Goal: Find contact information: Find contact information

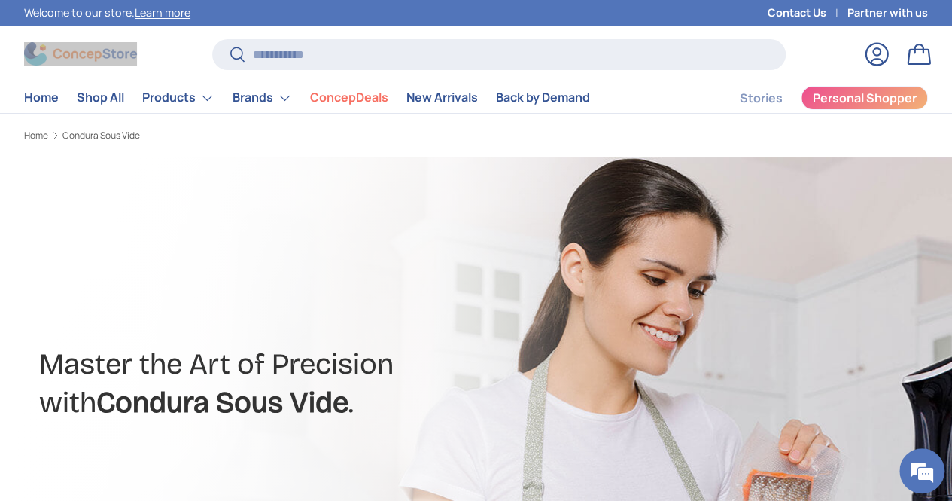
drag, startPoint x: 165, startPoint y: 54, endPoint x: 71, endPoint y: 47, distance: 94.4
click at [71, 47] on div at bounding box center [118, 53] width 188 height 23
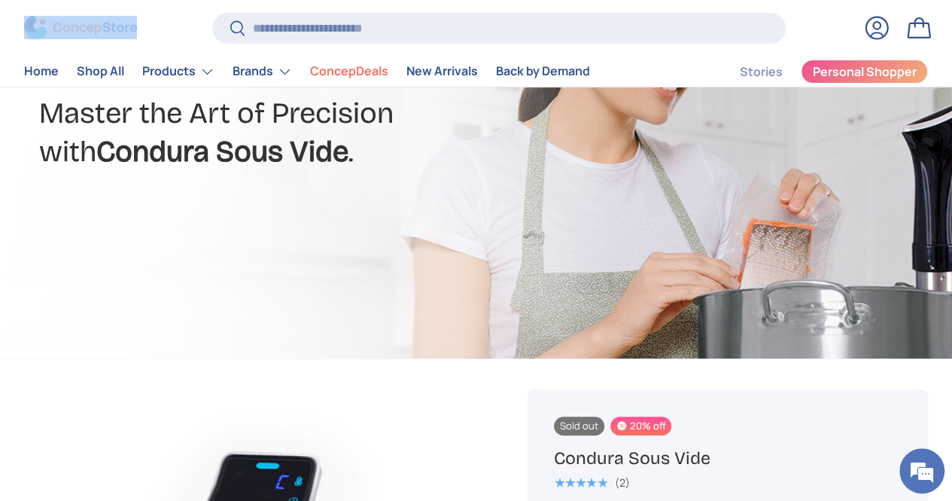
scroll to position [498, 0]
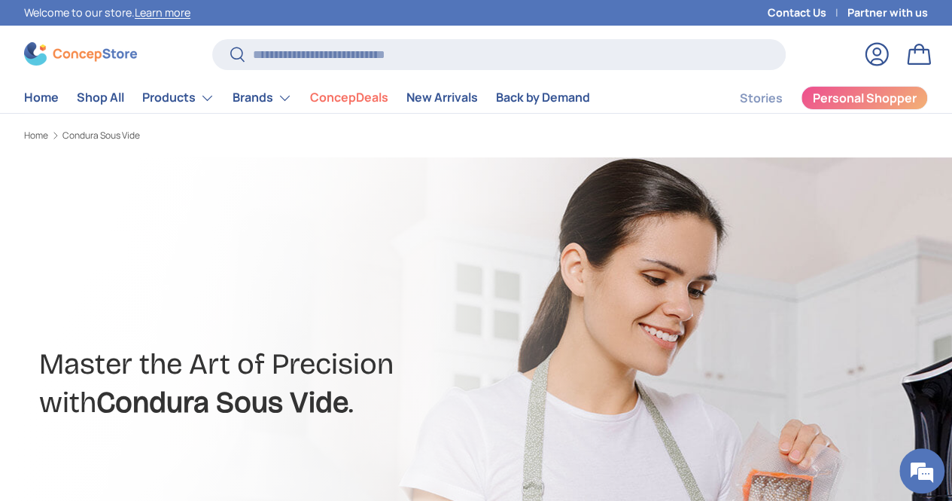
click at [788, 17] on link "Contact Us" at bounding box center [808, 13] width 80 height 17
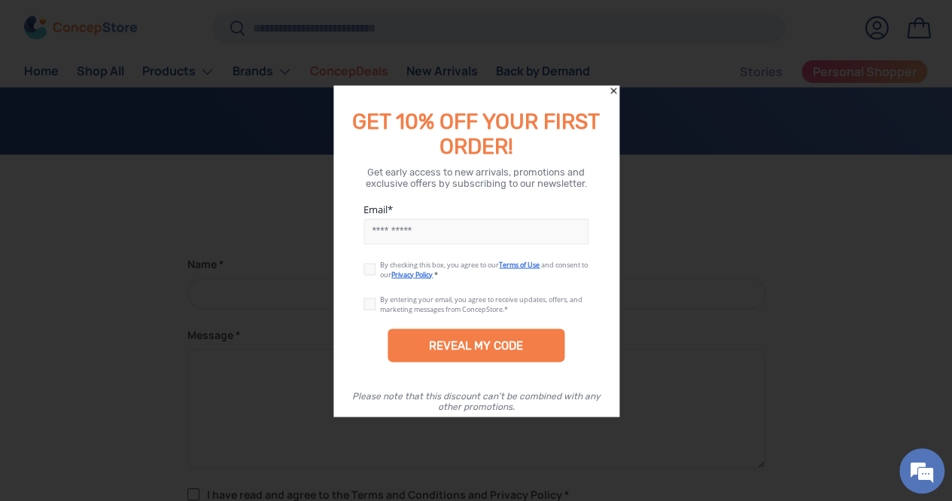
click at [616, 88] on icon "Close" at bounding box center [614, 90] width 6 height 6
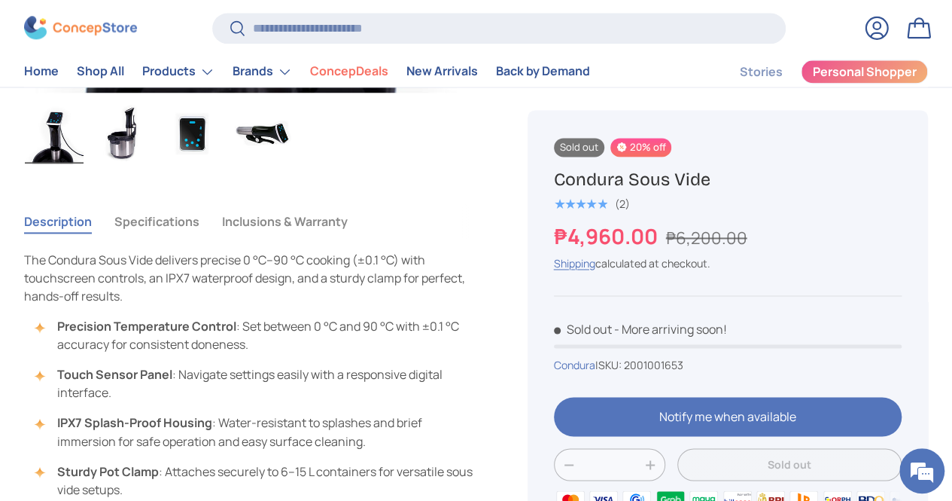
scroll to position [1004, 0]
